Goal: Navigation & Orientation: Find specific page/section

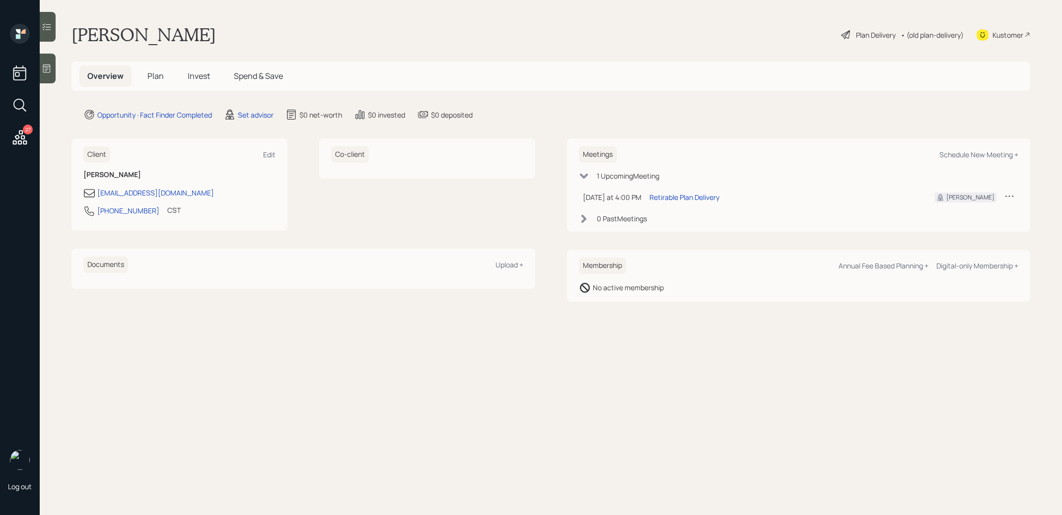
click at [50, 66] on icon at bounding box center [46, 69] width 7 height 8
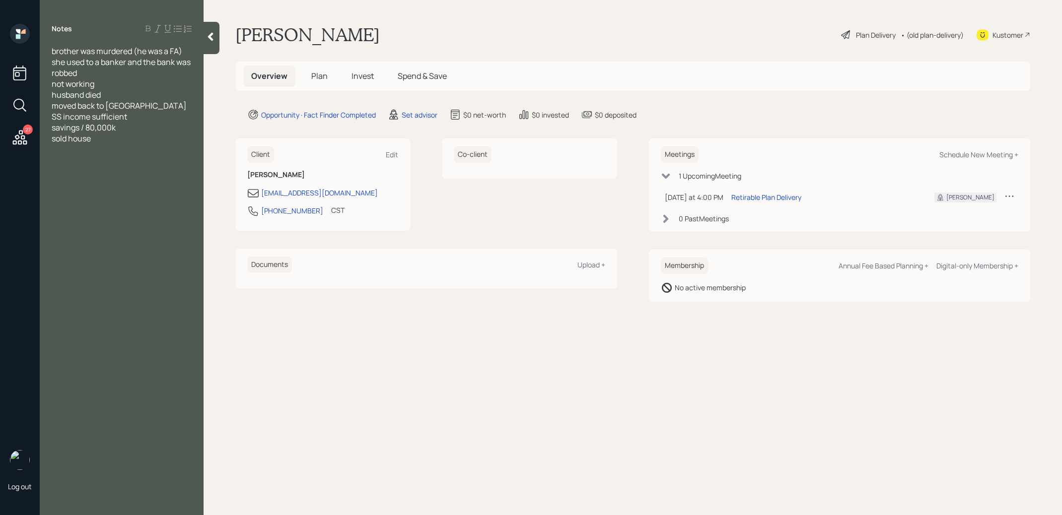
click at [213, 37] on icon at bounding box center [211, 37] width 10 height 10
